Goal: Task Accomplishment & Management: Complete application form

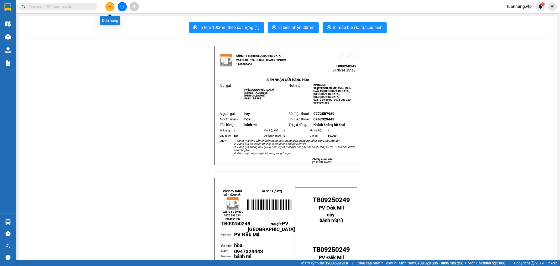
click at [111, 6] on icon "plus" at bounding box center [110, 7] width 4 height 4
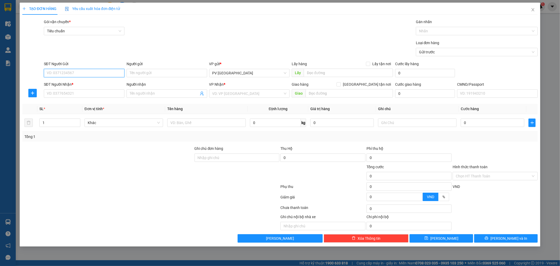
click at [101, 76] on input "SĐT Người Gửi" at bounding box center [84, 73] width 81 height 8
type input "0908725252"
type input "d"
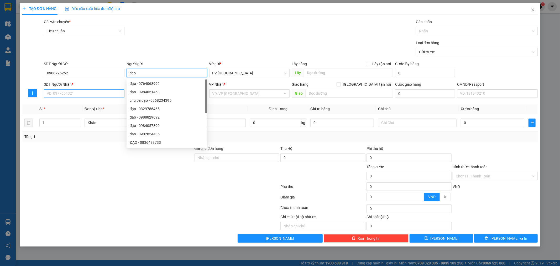
type input "đạo"
click at [96, 92] on input "SĐT Người Nhận *" at bounding box center [84, 93] width 81 height 8
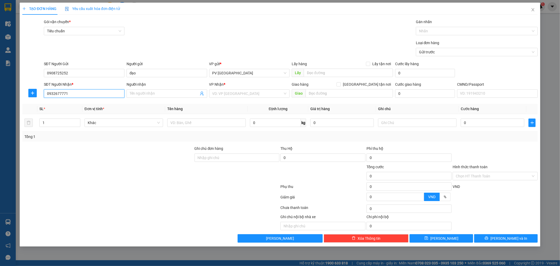
type input "0932677771"
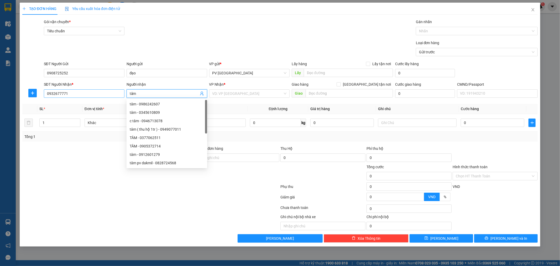
type input "tâm"
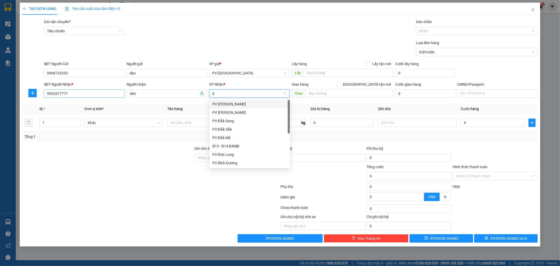
type input "dm"
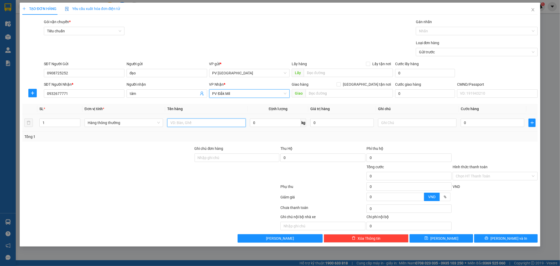
click at [212, 124] on input "text" at bounding box center [206, 122] width 79 height 8
type input "d"
type input "đt củ"
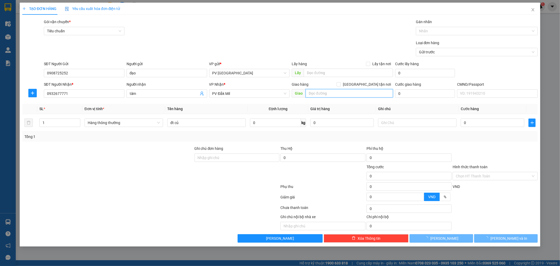
click at [330, 93] on input "text" at bounding box center [349, 93] width 87 height 8
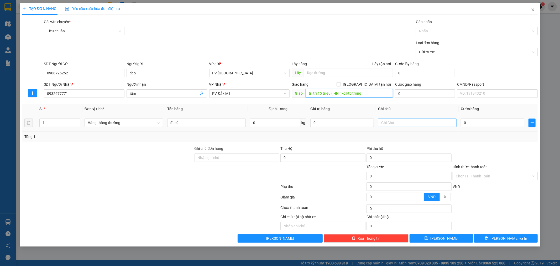
type input "tri trí 15 triêu ( HN ( ko ktb trong"
click at [391, 125] on input "text" at bounding box center [417, 122] width 79 height 8
type input "h"
type input "1"
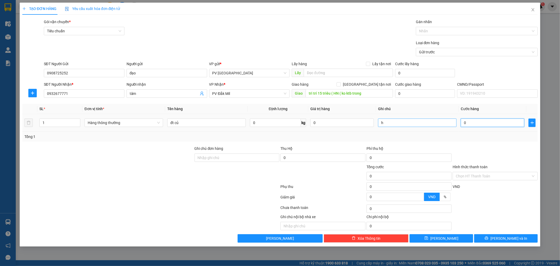
type input "1"
type input "15"
type input "150"
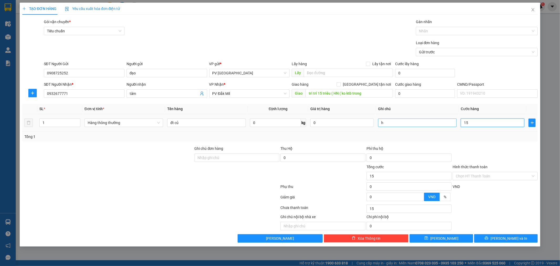
type input "150"
type input "1.500"
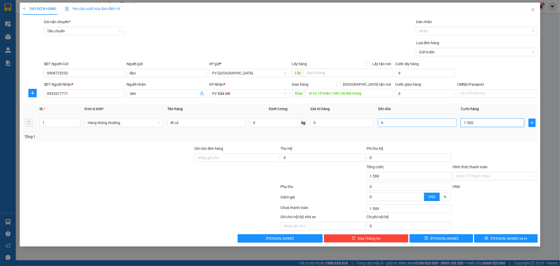
type input "15.000"
type input "150.000"
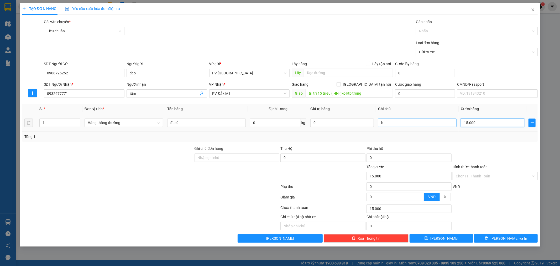
type input "150.000"
type input "1.500.000"
type input "150.000"
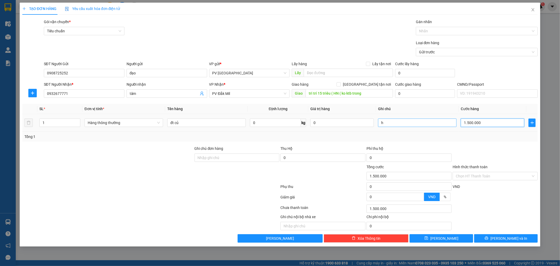
type input "150.000"
click at [532, 175] on div "Chọn HT Thanh Toán" at bounding box center [495, 176] width 85 height 8
type input "150.000"
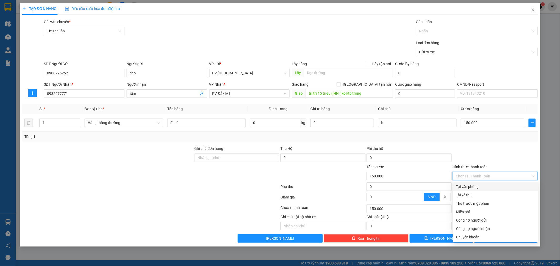
click at [520, 185] on div "Tại văn phòng" at bounding box center [495, 187] width 79 height 6
type input "0"
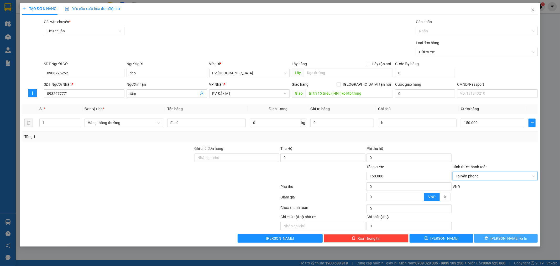
click at [506, 236] on span "[PERSON_NAME] và In" at bounding box center [509, 238] width 37 height 6
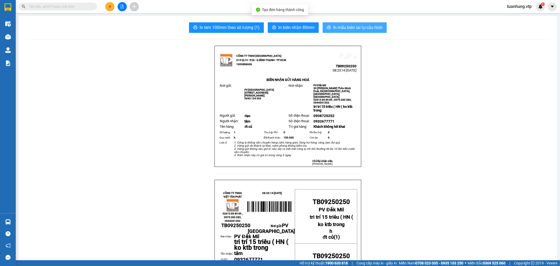
click at [342, 27] on span "In mẫu biên lai tự cấu hình" at bounding box center [357, 27] width 49 height 7
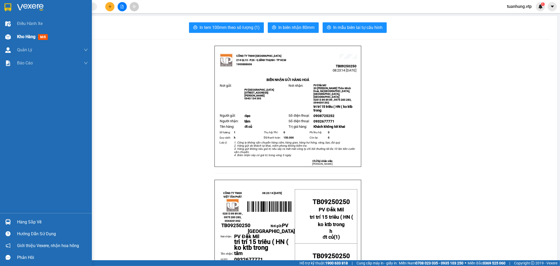
click at [33, 36] on span "Kho hàng" at bounding box center [26, 36] width 18 height 5
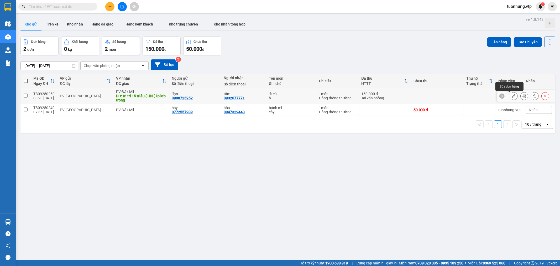
click at [512, 95] on icon at bounding box center [514, 96] width 4 height 4
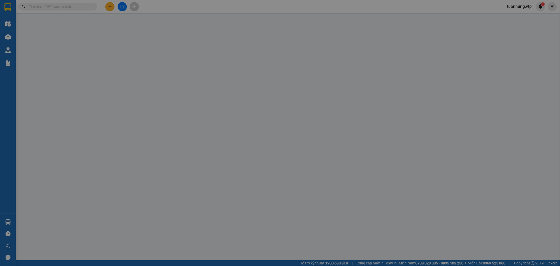
type input "0908725252"
type input "đạo"
type input "0932677771"
type input "tâm"
type input "tri trí 15 triêu ( HN ( ko ktb trong"
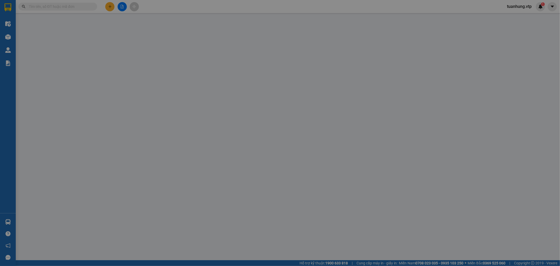
type input "150.000"
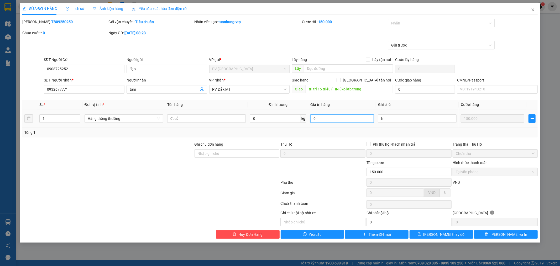
click at [329, 117] on input "0" at bounding box center [343, 118] width 64 height 8
type input "15.000.000"
drag, startPoint x: 436, startPoint y: 234, endPoint x: 423, endPoint y: 250, distance: 20.2
click at [436, 234] on span "[PERSON_NAME] thay đổi" at bounding box center [445, 234] width 42 height 6
